Goal: Task Accomplishment & Management: Use online tool/utility

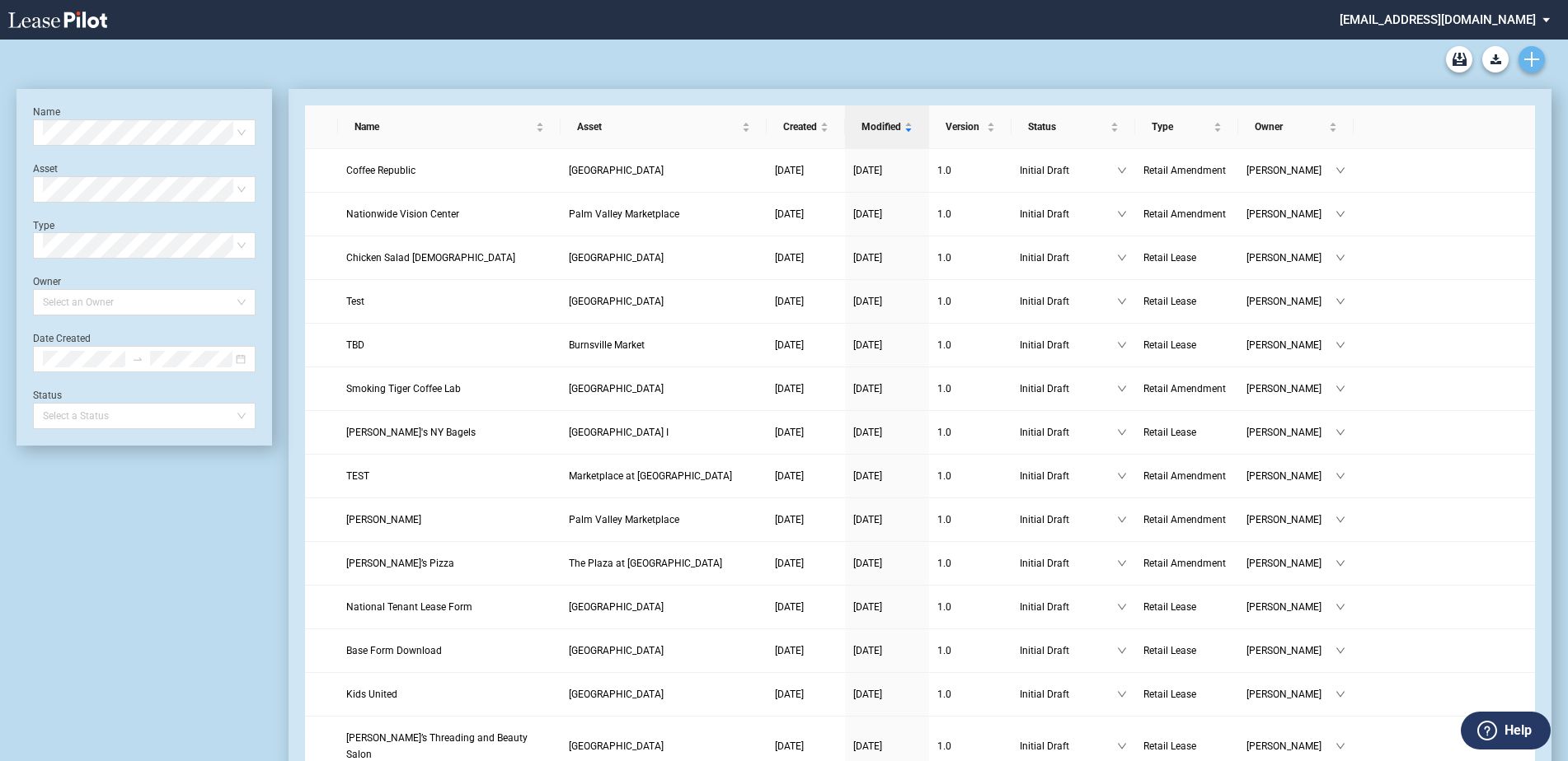
click at [1536, 58] on use "Create new document" at bounding box center [1531, 59] width 14 height 14
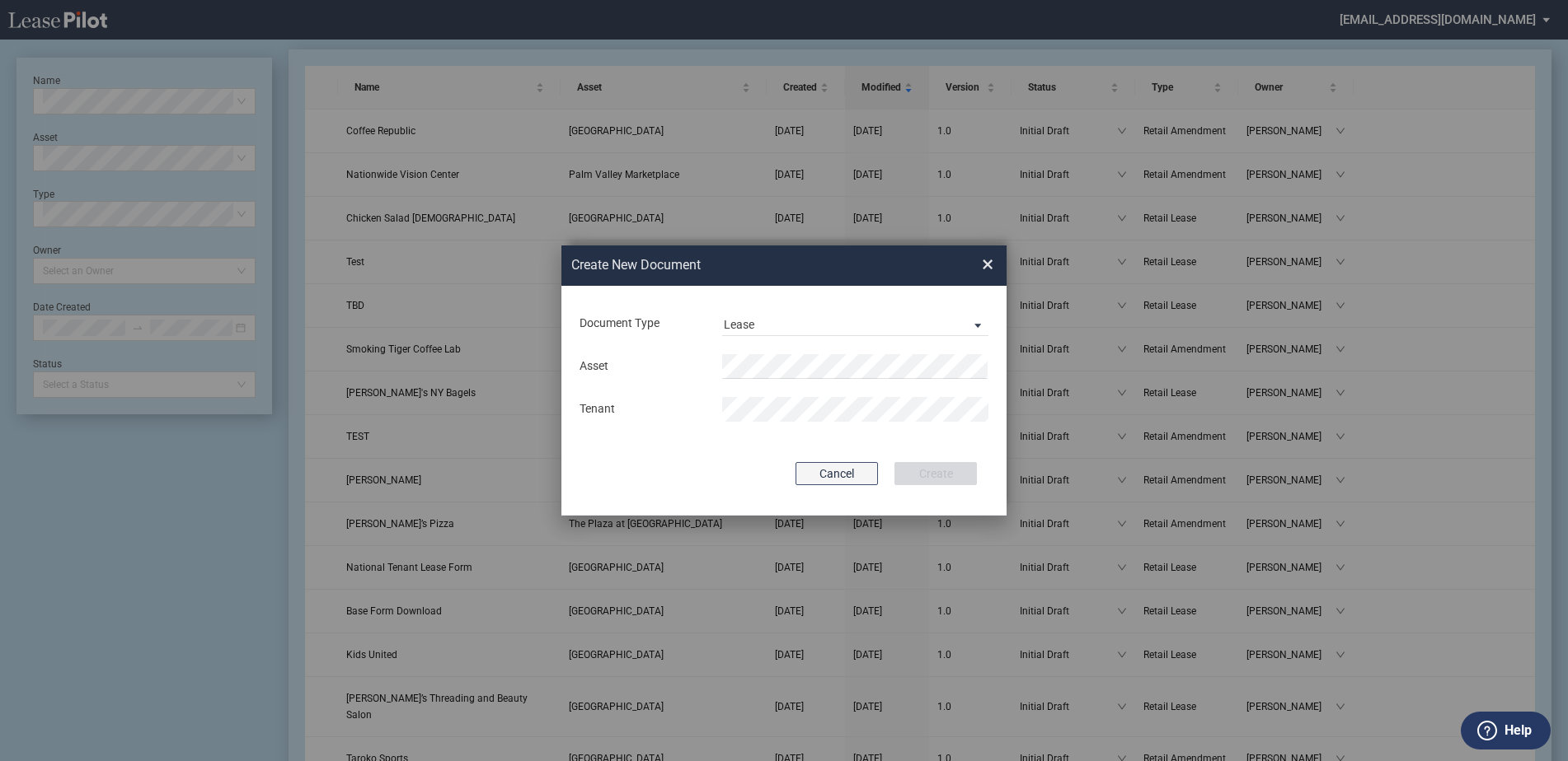
click at [854, 481] on button "Cancel" at bounding box center [837, 474] width 83 height 23
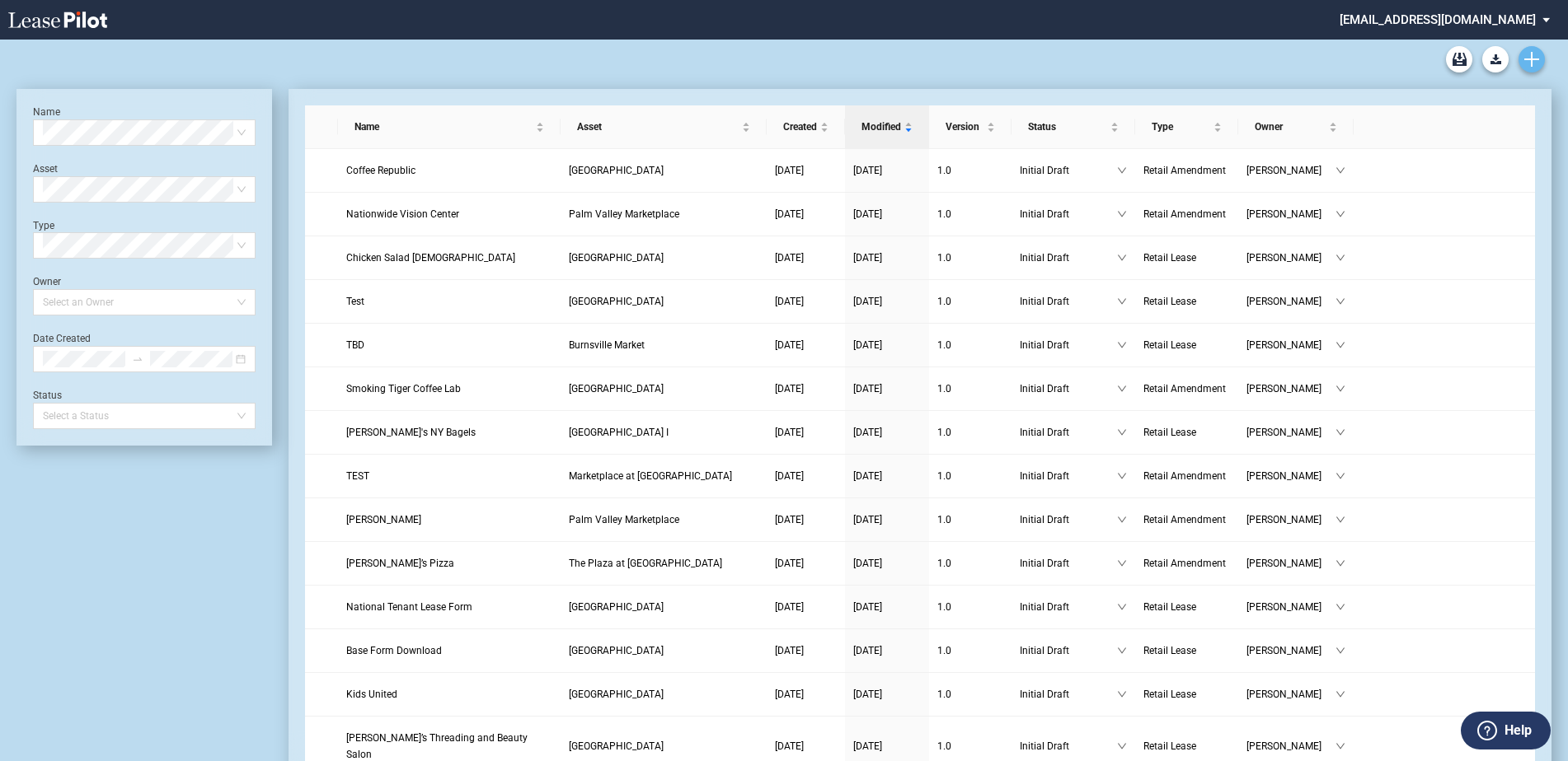
click at [1538, 54] on link "Create new document" at bounding box center [1531, 58] width 26 height 26
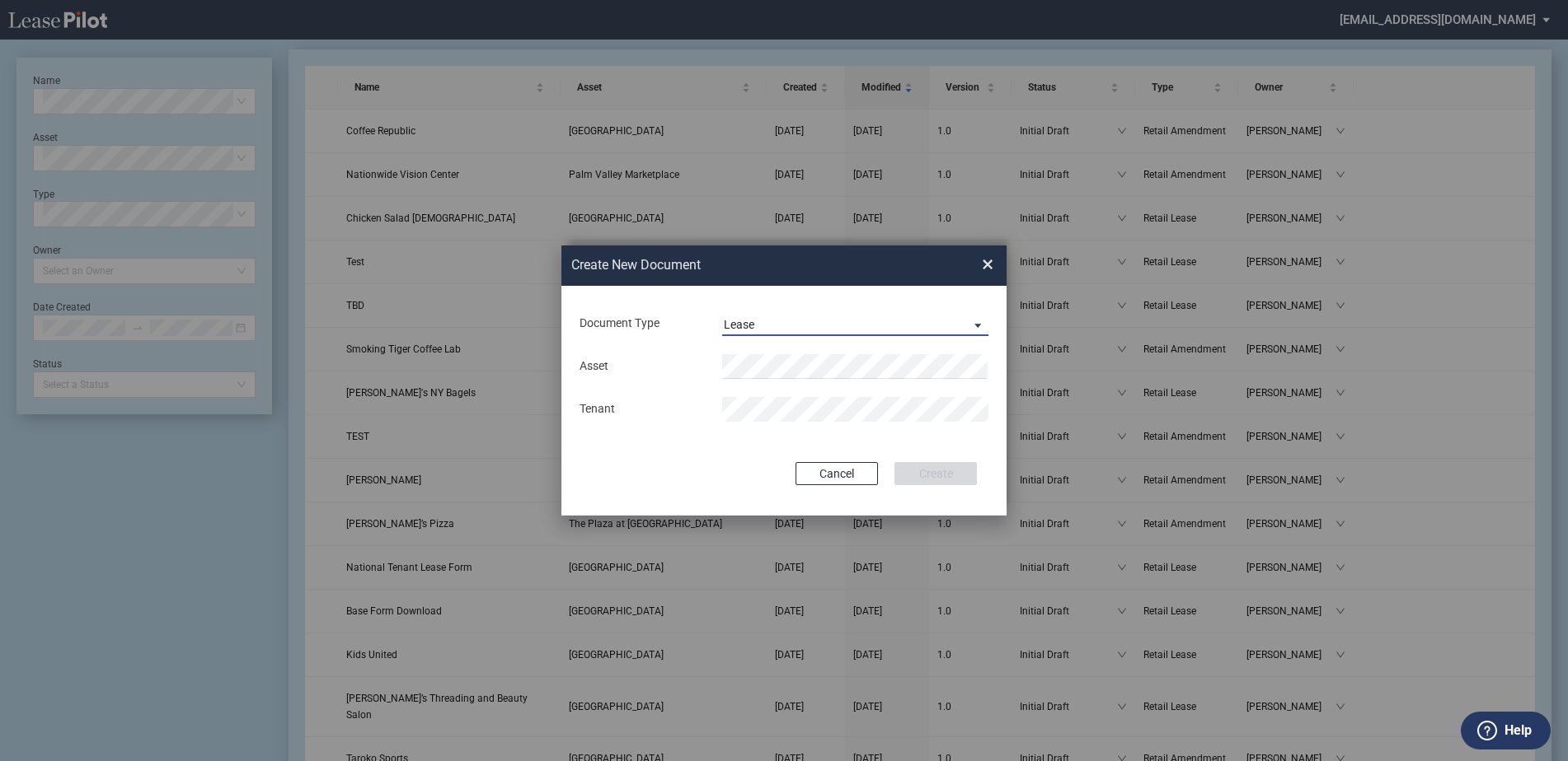
click at [861, 324] on span "Lease" at bounding box center [842, 326] width 237 height 16
click at [781, 370] on div "Amendment" at bounding box center [759, 364] width 71 height 18
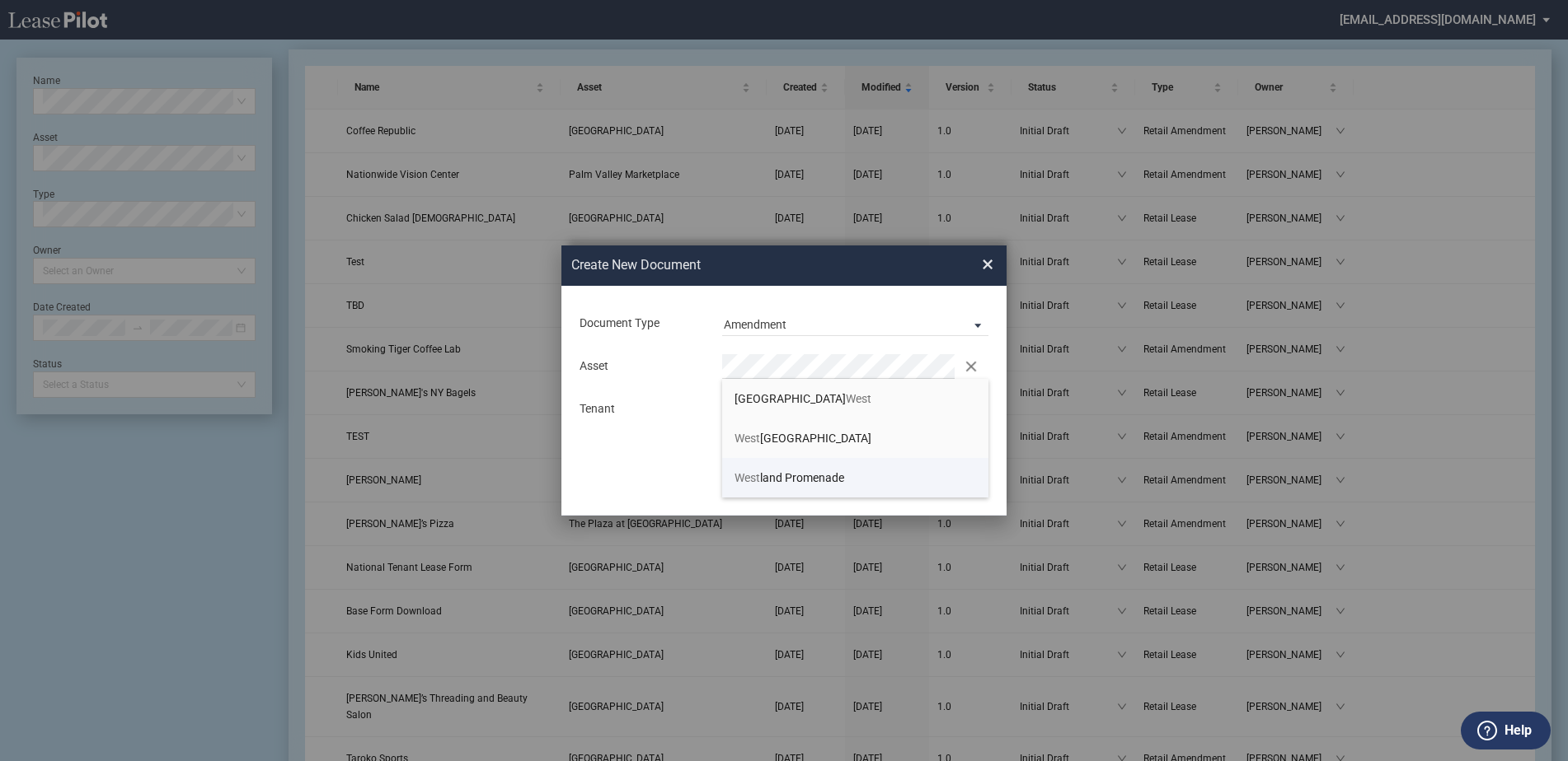
drag, startPoint x: 872, startPoint y: 469, endPoint x: 859, endPoint y: 467, distance: 13.2
click at [870, 468] on li "West land Promenade" at bounding box center [855, 478] width 266 height 40
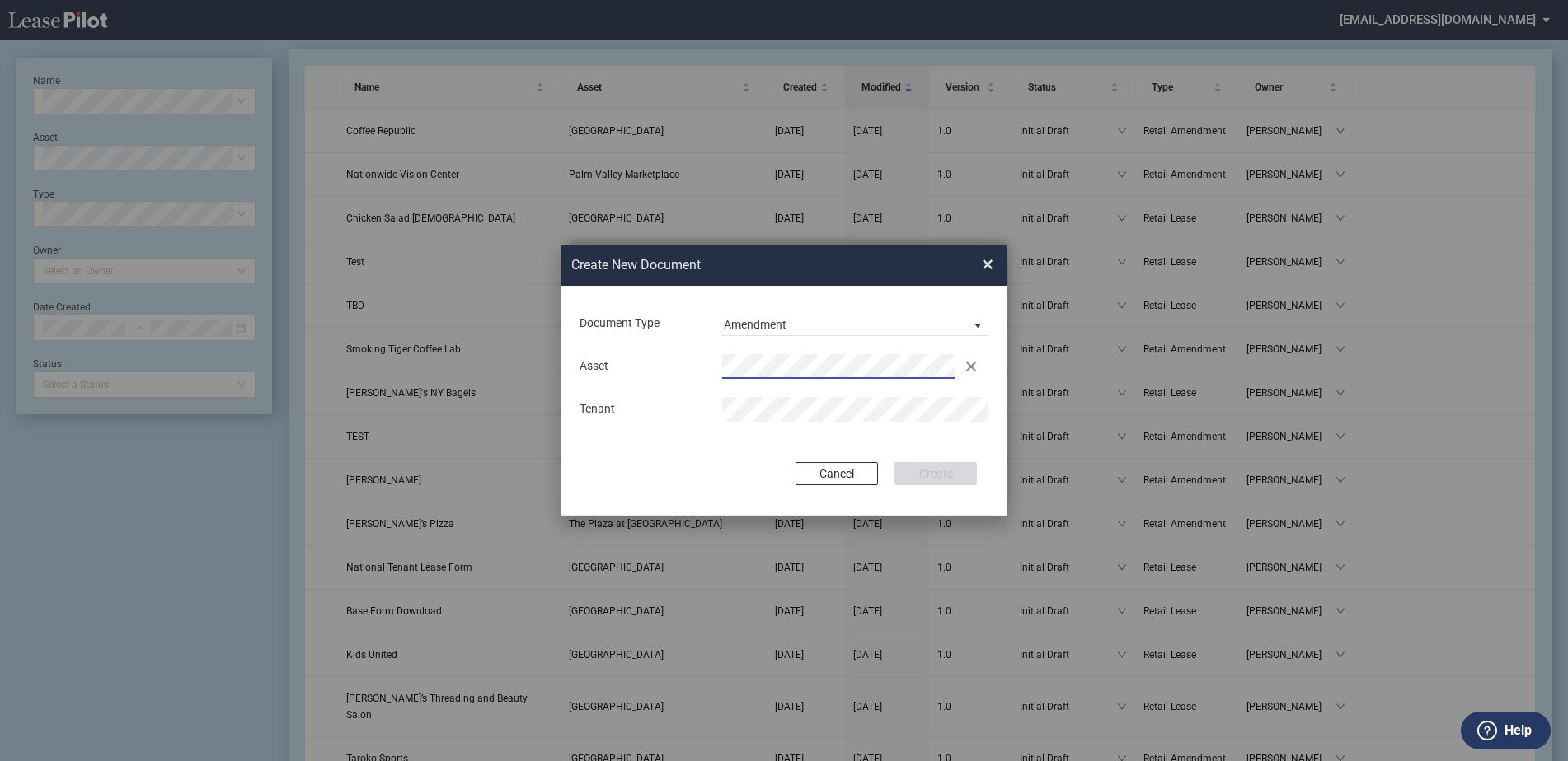
click at [740, 382] on div "Asset Clear Tenant" at bounding box center [784, 388] width 412 height 85
click at [895, 462] on button "Create" at bounding box center [936, 474] width 83 height 23
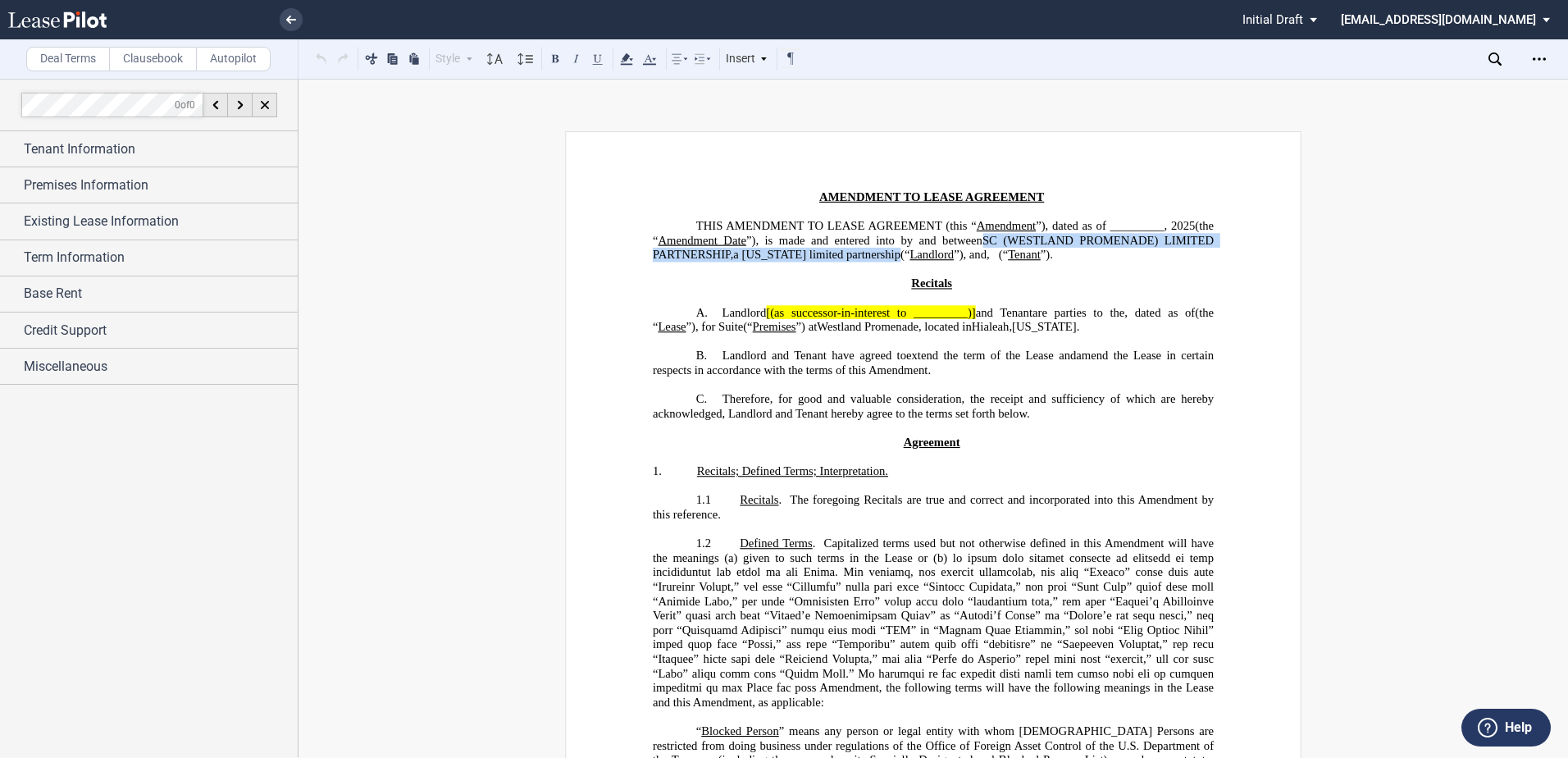
drag, startPoint x: 1120, startPoint y: 238, endPoint x: 1033, endPoint y: 251, distance: 88.0
click at [1033, 251] on span "Amendment Date ”), is made and entered into by and between SC (WESTLAND PROMENA…" at bounding box center [935, 246] width 564 height 28
copy span "SC (WESTLAND PROMENADE) LIMITED PARTNERSHIP , a Delaware"
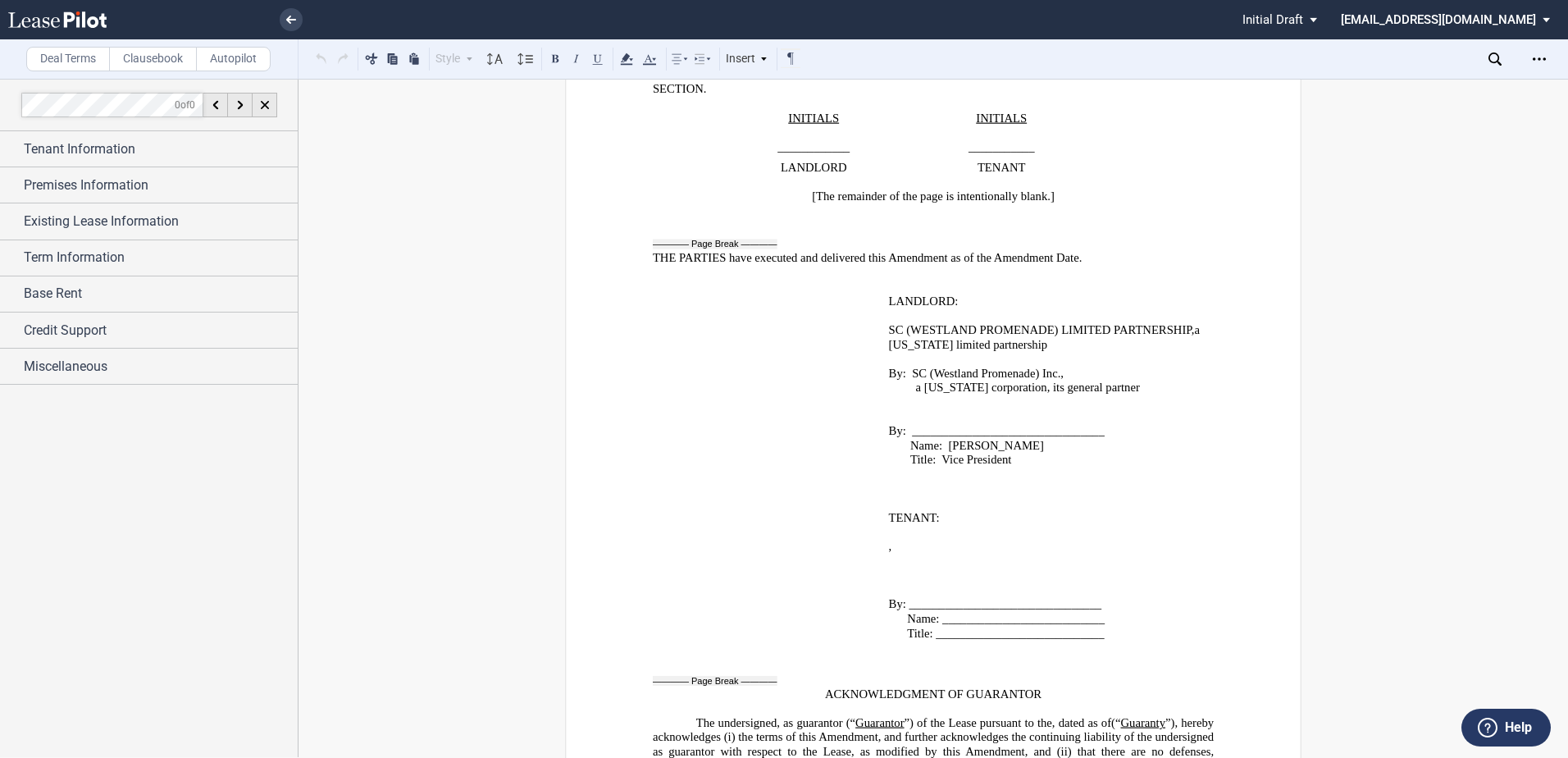
scroll to position [3364, 0]
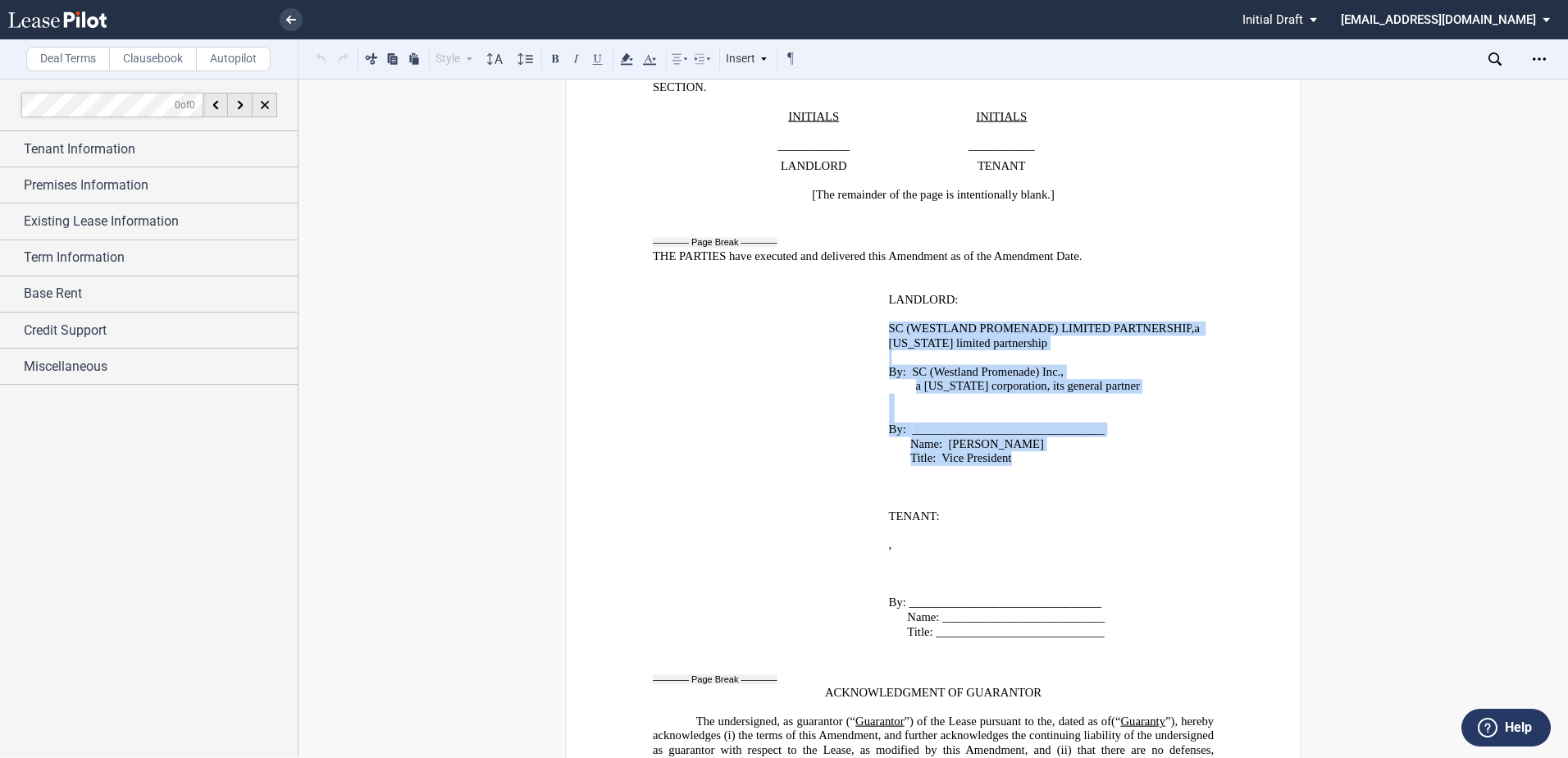
drag, startPoint x: 886, startPoint y: 369, endPoint x: 1013, endPoint y: 501, distance: 183.2
click at [1013, 480] on td "SC (WESTLAND PROMENADE) LIMITED PARTNERSHIP , a Delaware limited partnership ﻿ …" at bounding box center [1048, 401] width 331 height 159
drag, startPoint x: 1013, startPoint y: 501, endPoint x: 955, endPoint y: 400, distance: 116.5
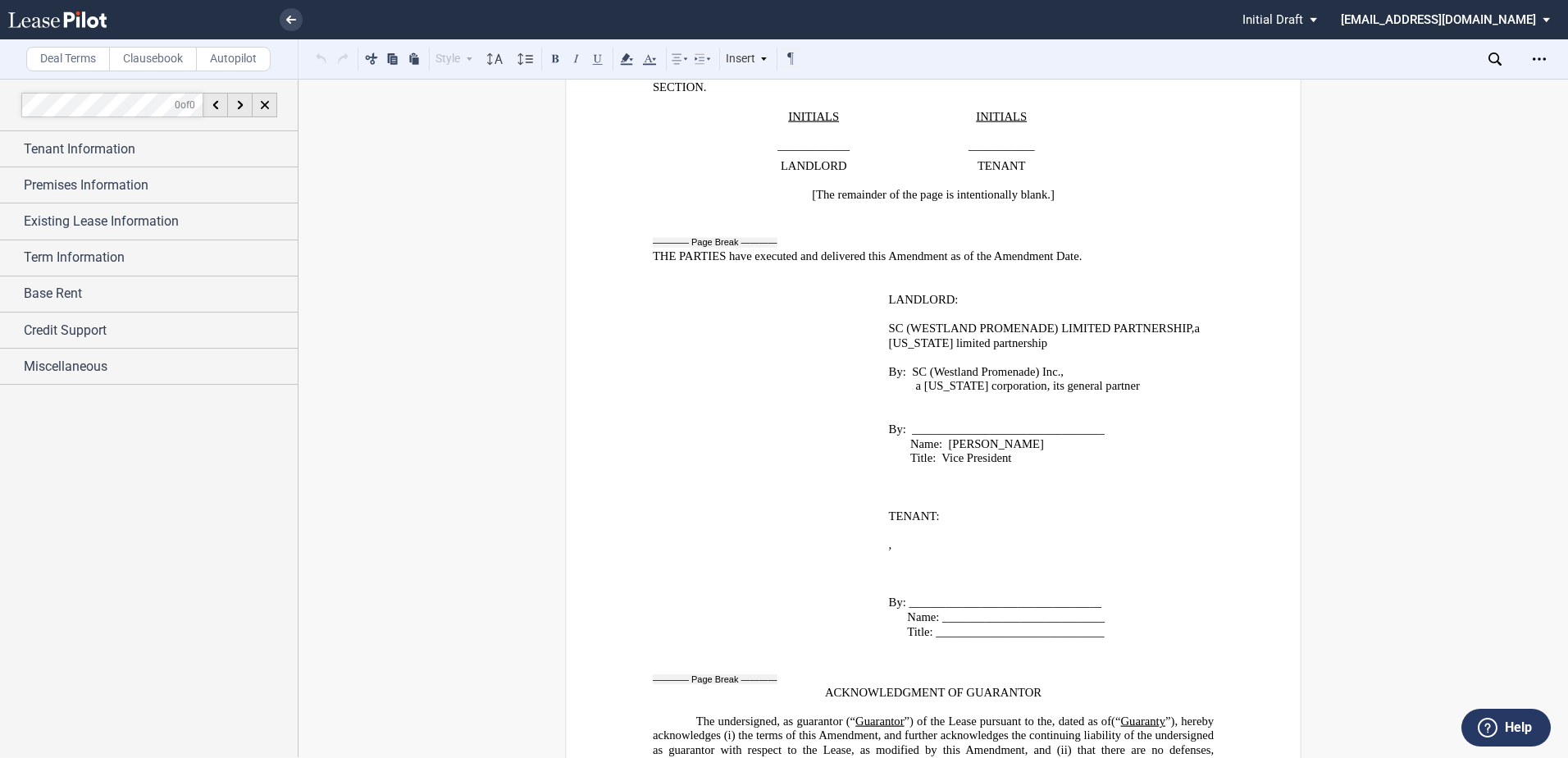
drag, startPoint x: 955, startPoint y: 400, endPoint x: 917, endPoint y: 460, distance: 71.0
drag, startPoint x: 917, startPoint y: 460, endPoint x: 855, endPoint y: 344, distance: 131.5
click at [855, 306] on p "﻿" at bounding box center [767, 299] width 217 height 14
drag, startPoint x: 871, startPoint y: 365, endPoint x: 1030, endPoint y: 435, distance: 173.7
click at [1030, 435] on tbody "﻿ LANDLORD: ﻿ ﻿ ﻿ SC (WESTLAND PROMENADE) LIMITED PARTNERSHIP , a Delaware limi…" at bounding box center [933, 386] width 561 height 188
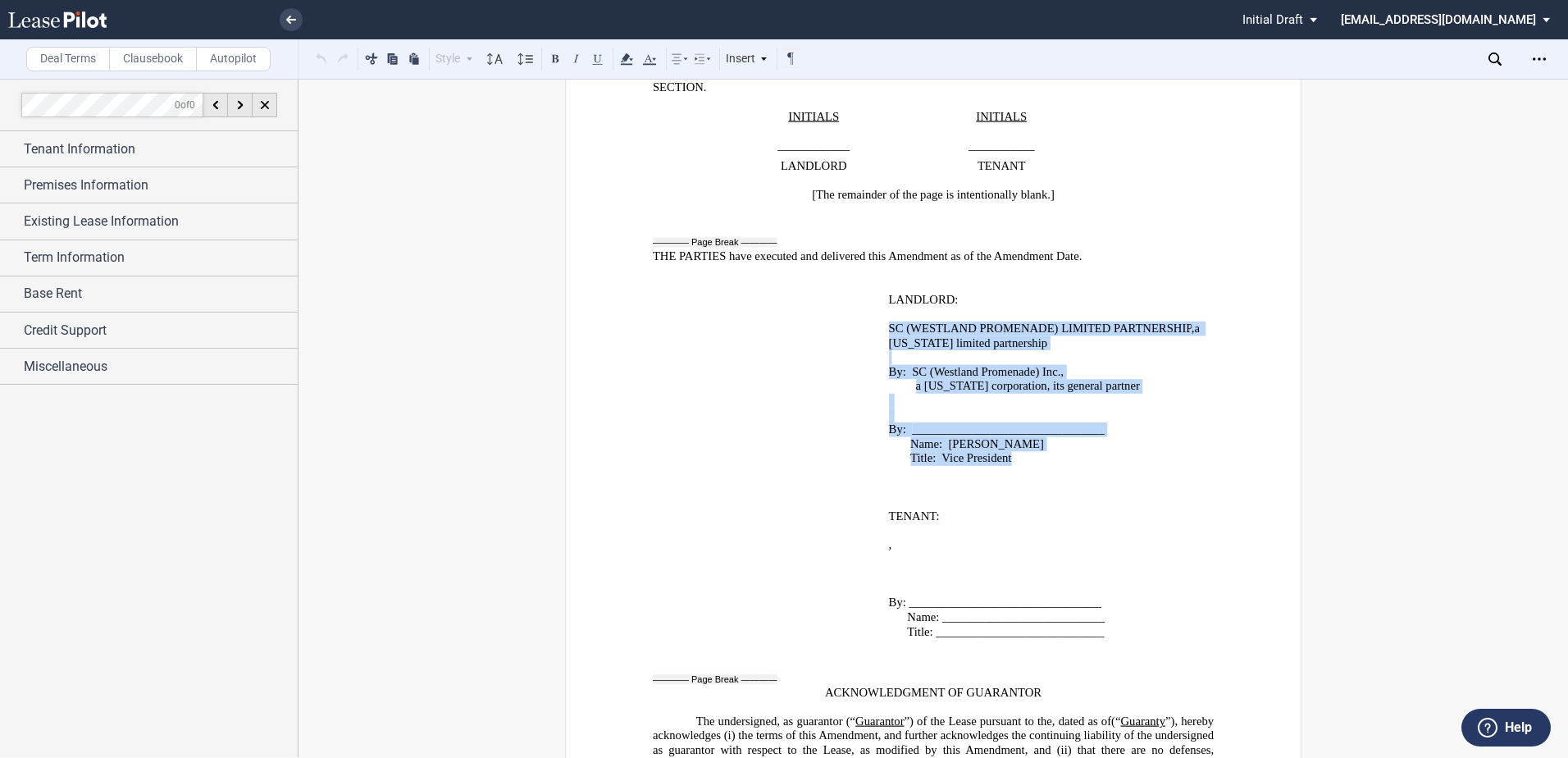
drag, startPoint x: 889, startPoint y: 375, endPoint x: 1019, endPoint y: 504, distance: 183.1
click at [1019, 480] on td "SC (WESTLAND PROMENADE) LIMITED PARTNERSHIP , a Delaware limited partnership ﻿ …" at bounding box center [1048, 401] width 331 height 159
drag, startPoint x: 1019, startPoint y: 504, endPoint x: 968, endPoint y: 472, distance: 60.2
copy td "SC (WESTLAND PROMENADE) LIMITED PARTNERSHIP , a Delaware limited partnership ﻿ …"
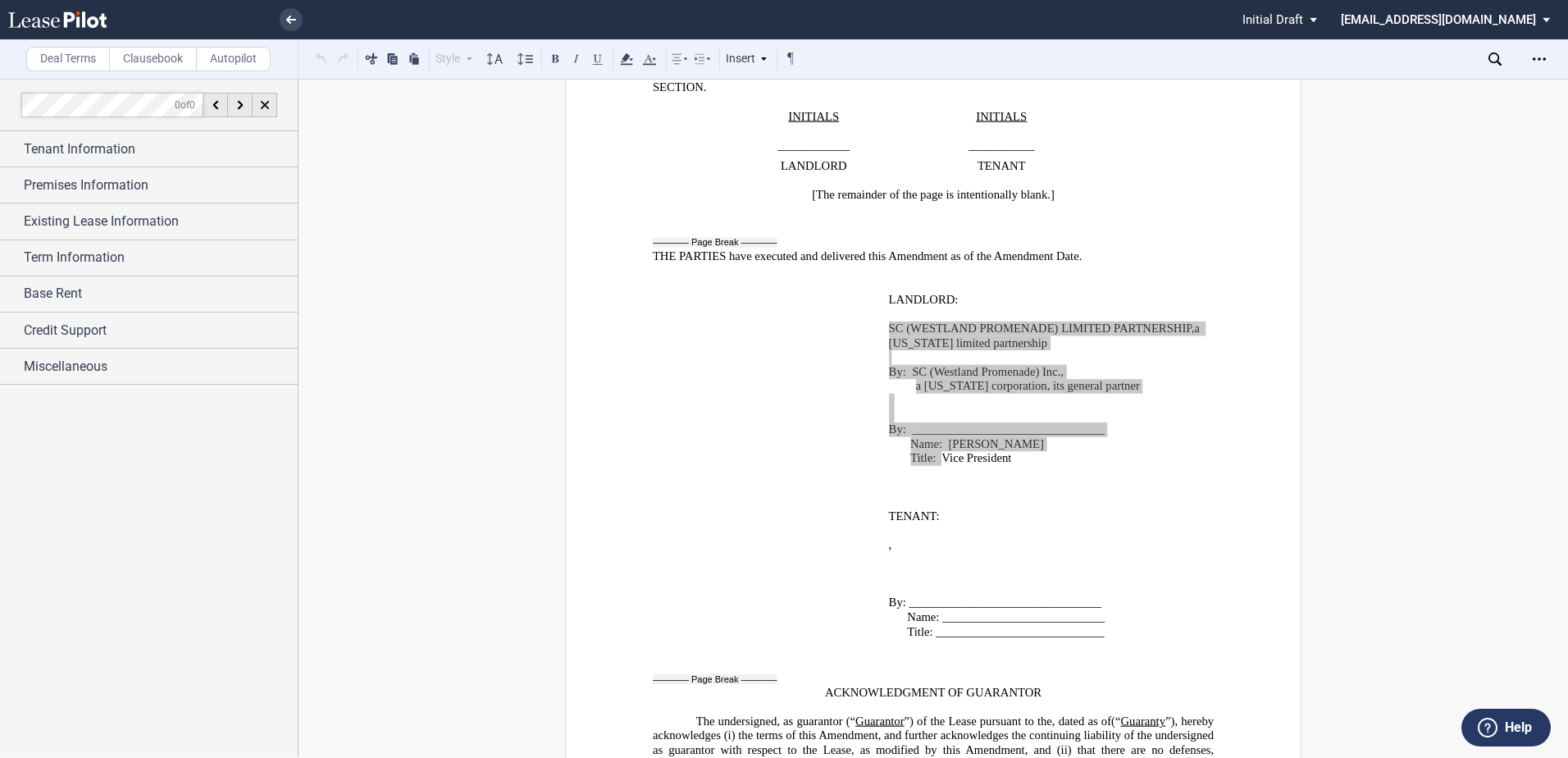
scroll to position [3282, 0]
